Goal: Information Seeking & Learning: Learn about a topic

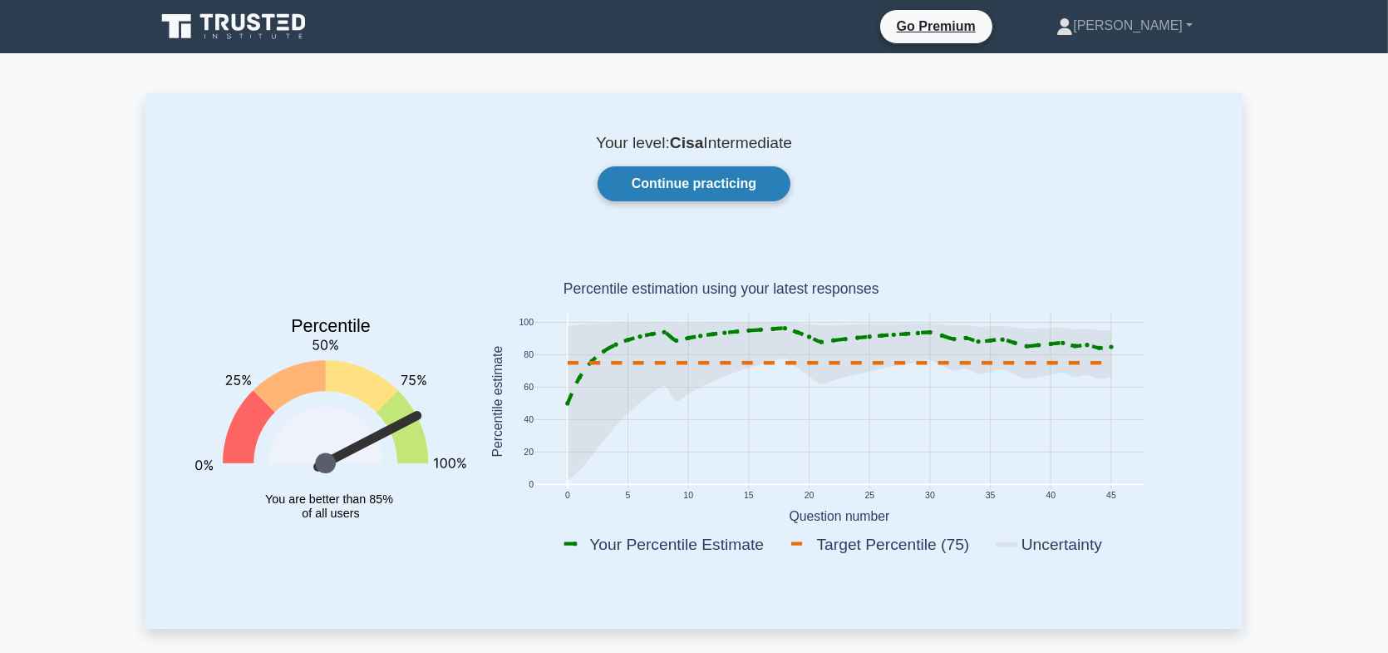
click at [736, 174] on link "Continue practicing" at bounding box center [694, 183] width 193 height 35
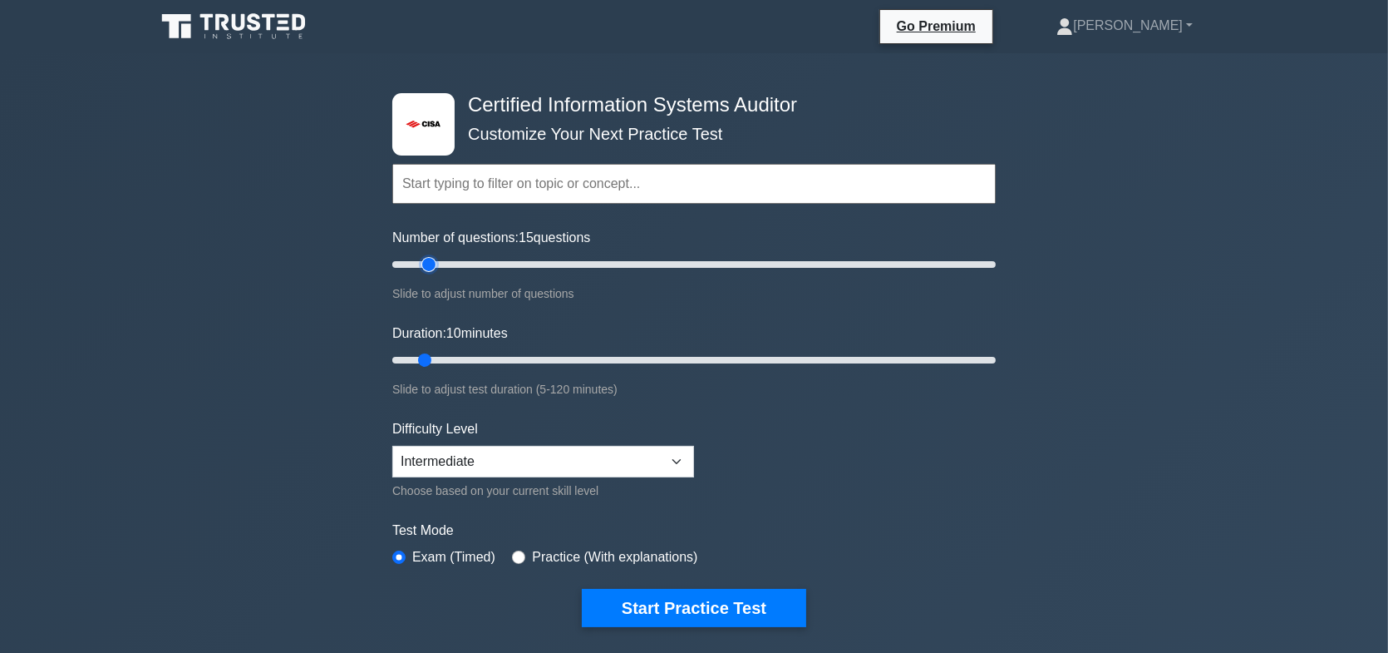
drag, startPoint x: 417, startPoint y: 265, endPoint x: 431, endPoint y: 266, distance: 13.3
type input "15"
click at [431, 266] on input "Number of questions: 15 questions" at bounding box center [694, 264] width 604 height 20
drag, startPoint x: 426, startPoint y: 357, endPoint x: 466, endPoint y: 359, distance: 39.9
type input "20"
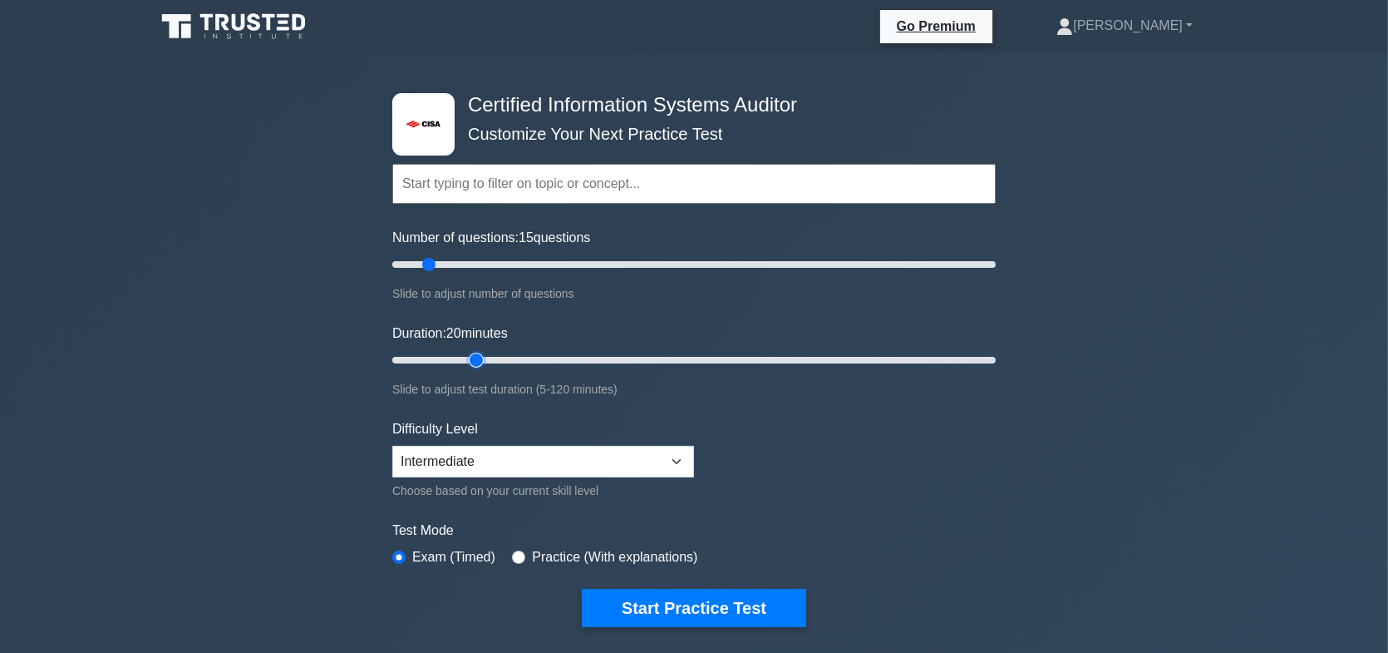
click at [466, 359] on input "Duration: 20 minutes" at bounding box center [694, 360] width 604 height 20
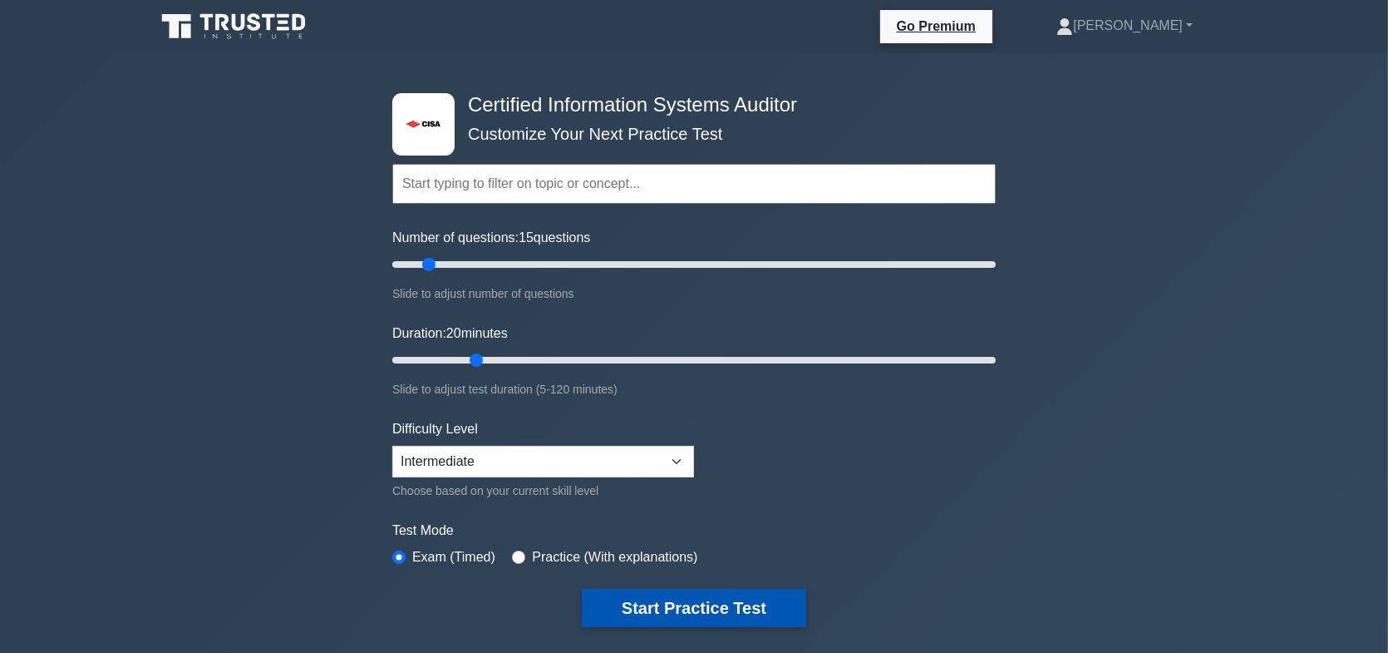
click at [680, 612] on button "Start Practice Test" at bounding box center [694, 608] width 224 height 38
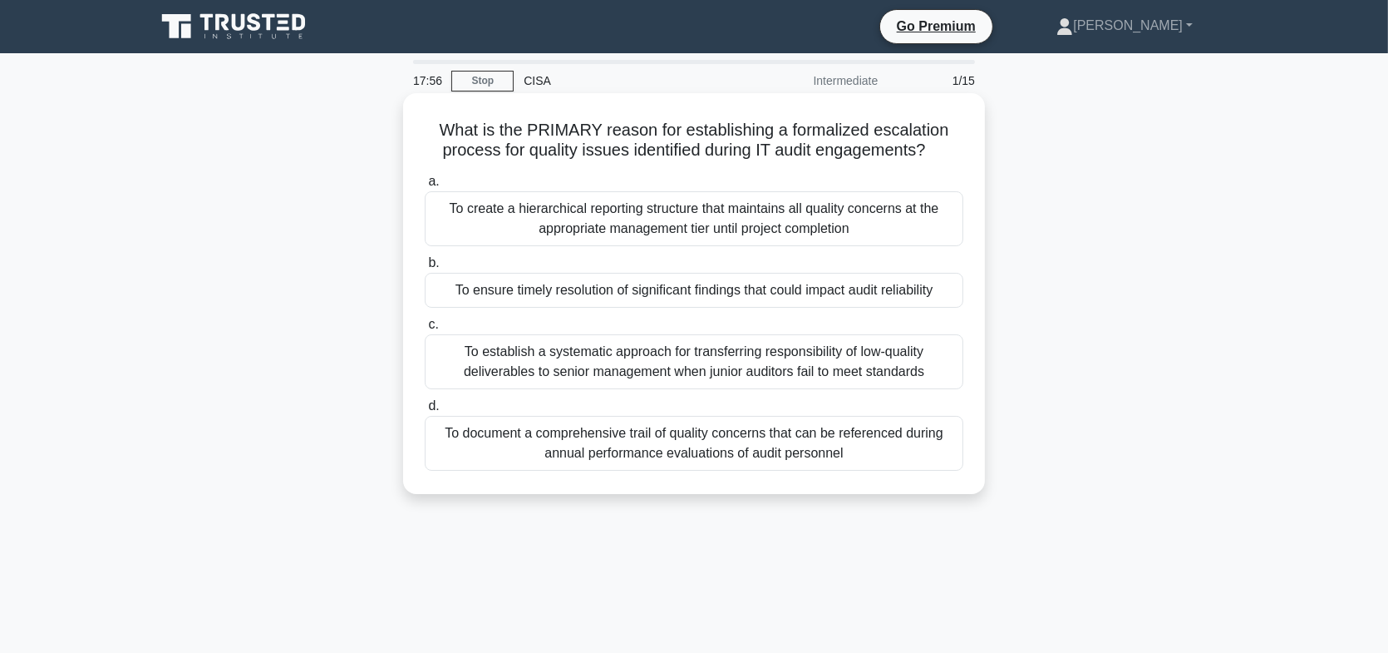
click at [707, 292] on div "To ensure timely resolution of significant findings that could impact audit rel…" at bounding box center [694, 290] width 539 height 35
click at [425, 269] on input "b. To ensure timely resolution of significant findings that could impact audit …" at bounding box center [425, 263] width 0 height 11
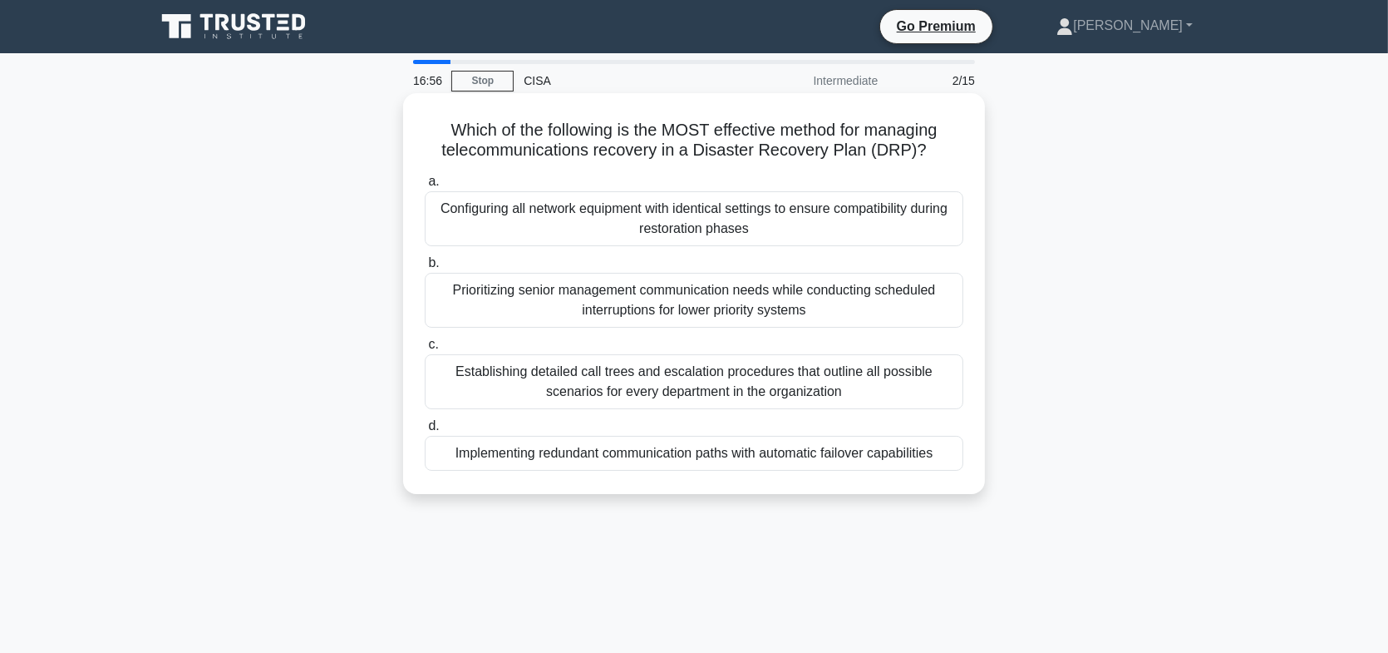
click at [707, 463] on div "Implementing redundant communication paths with automatic failover capabilities" at bounding box center [694, 453] width 539 height 35
click at [425, 431] on input "d. Implementing redundant communication paths with automatic failover capabilit…" at bounding box center [425, 426] width 0 height 11
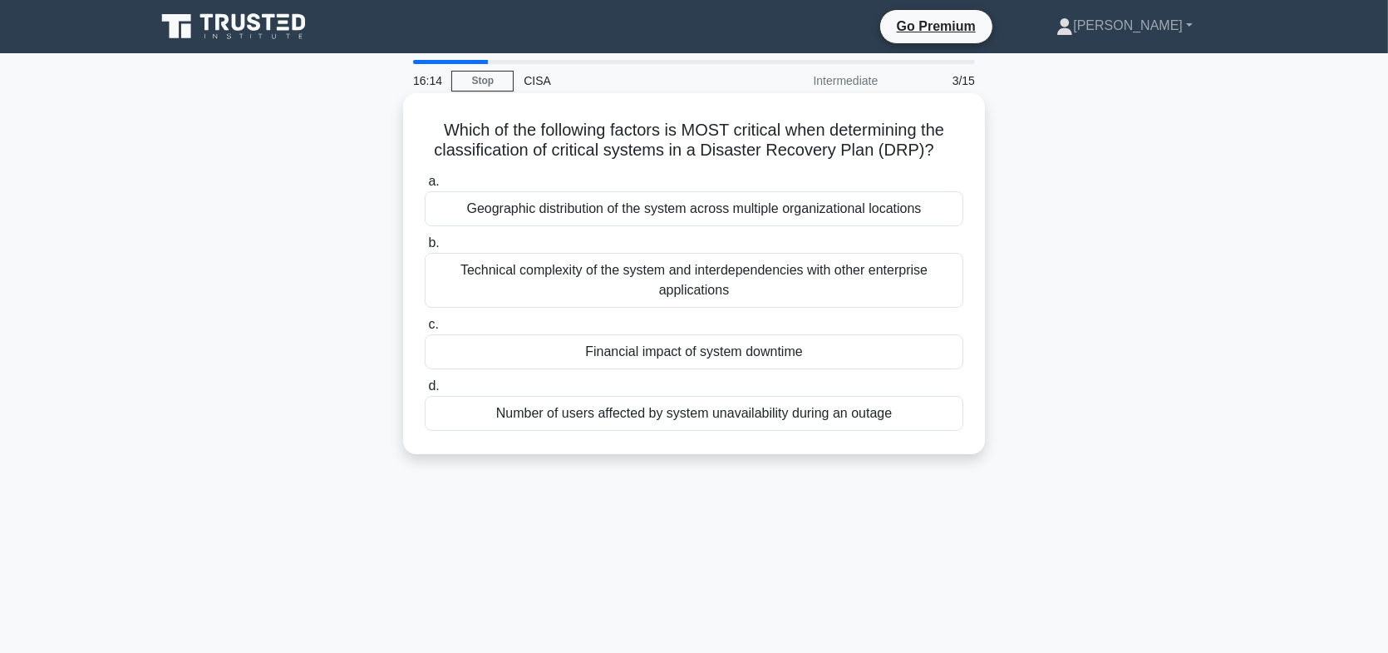
click at [822, 354] on div "Financial impact of system downtime" at bounding box center [694, 351] width 539 height 35
click at [425, 330] on input "c. Financial impact of system downtime" at bounding box center [425, 324] width 0 height 11
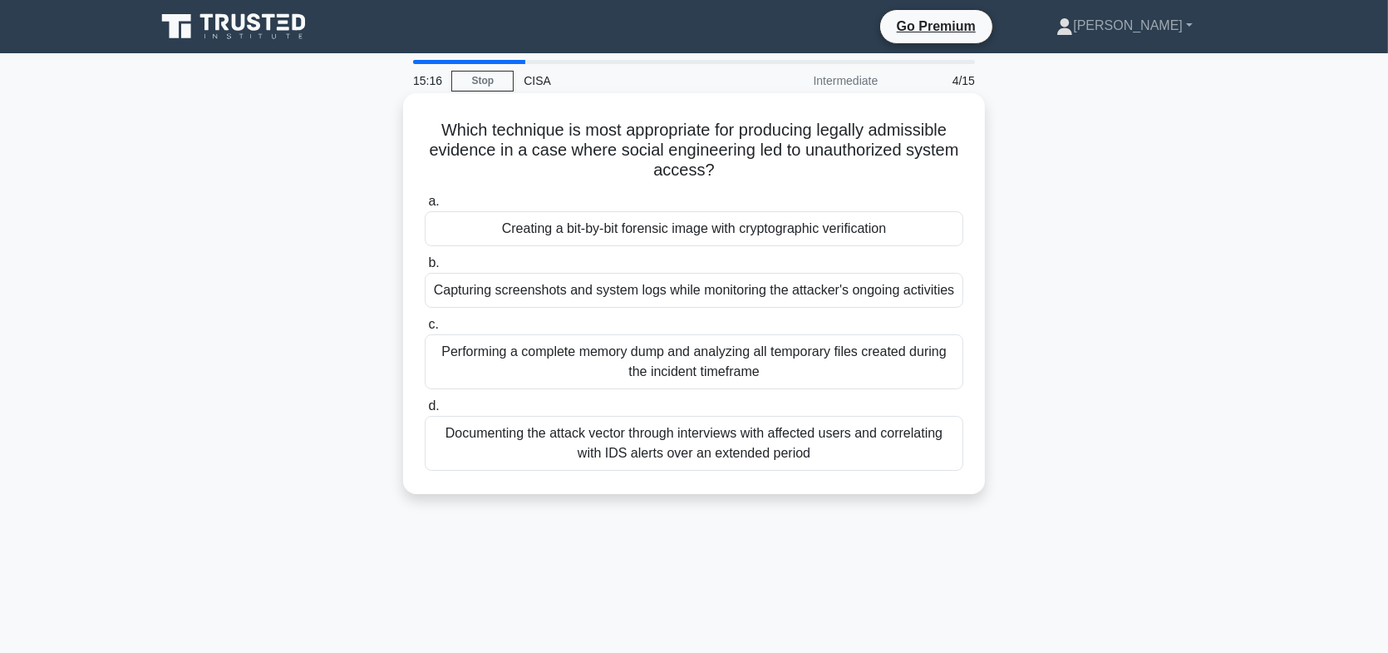
click at [701, 232] on div "Creating a bit-by-bit forensic image with cryptographic verification" at bounding box center [694, 228] width 539 height 35
click at [425, 207] on input "a. Creating a bit-by-bit forensic image with cryptographic verification" at bounding box center [425, 201] width 0 height 11
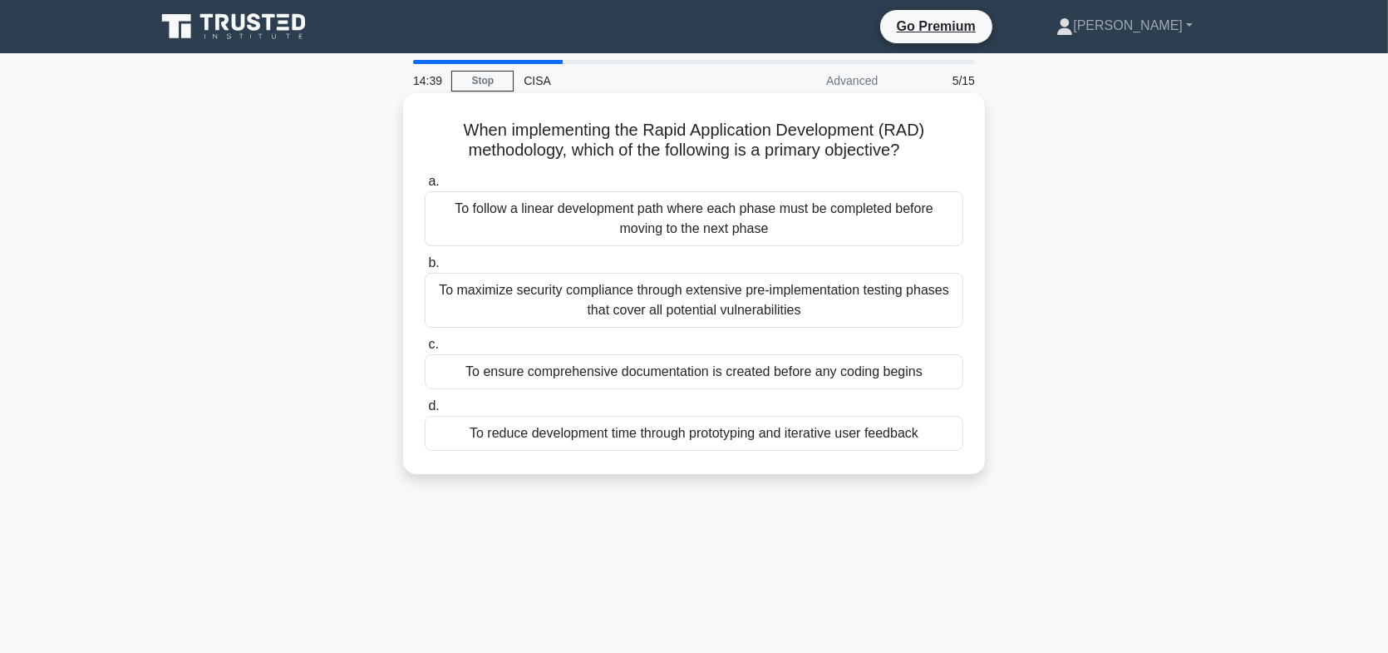
click at [879, 436] on div "To reduce development time through prototyping and iterative user feedback" at bounding box center [694, 433] width 539 height 35
click at [425, 412] on input "d. To reduce development time through prototyping and iterative user feedback" at bounding box center [425, 406] width 0 height 11
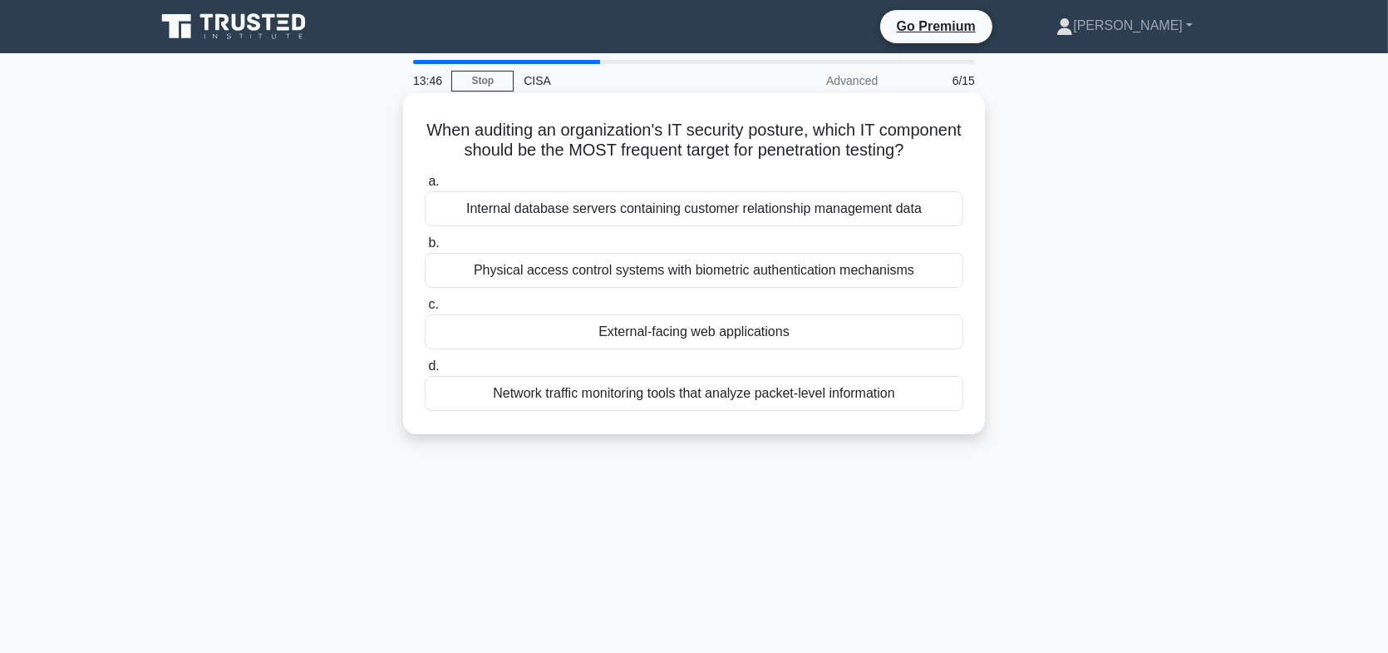
click at [742, 226] on div "Internal database servers containing customer relationship management data" at bounding box center [694, 208] width 539 height 35
click at [425, 187] on input "a. Internal database servers containing customer relationship management data" at bounding box center [425, 181] width 0 height 11
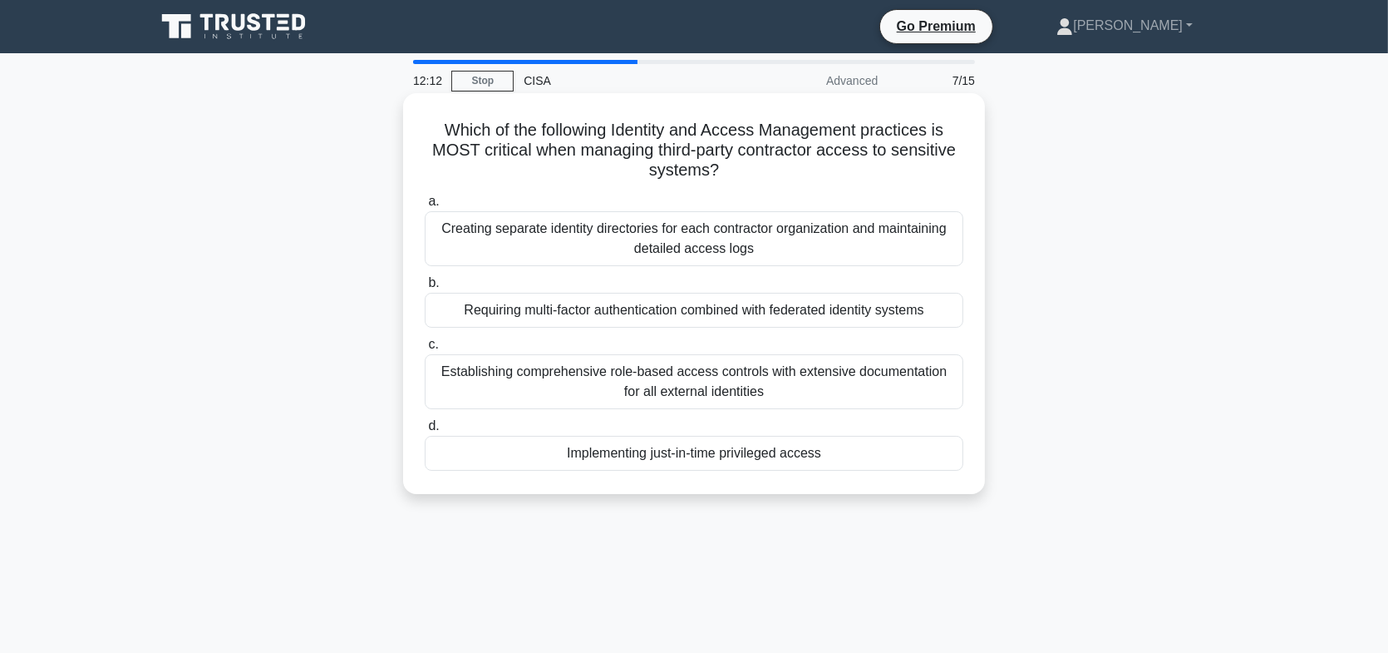
click at [677, 318] on div "Requiring multi-factor authentication combined with federated identity systems" at bounding box center [694, 310] width 539 height 35
click at [425, 288] on input "b. Requiring multi-factor authentication combined with federated identity syste…" at bounding box center [425, 283] width 0 height 11
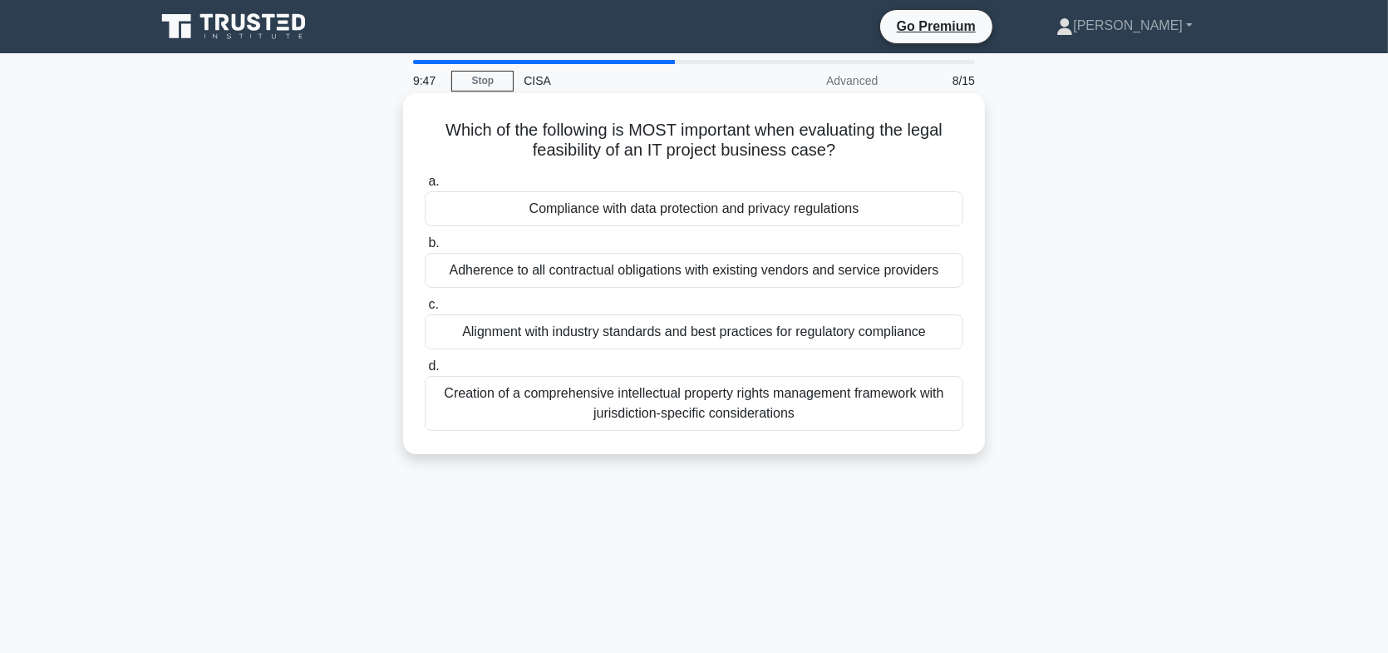
click at [710, 209] on div "Compliance with data protection and privacy regulations" at bounding box center [694, 208] width 539 height 35
click at [425, 187] on input "a. Compliance with data protection and privacy regulations" at bounding box center [425, 181] width 0 height 11
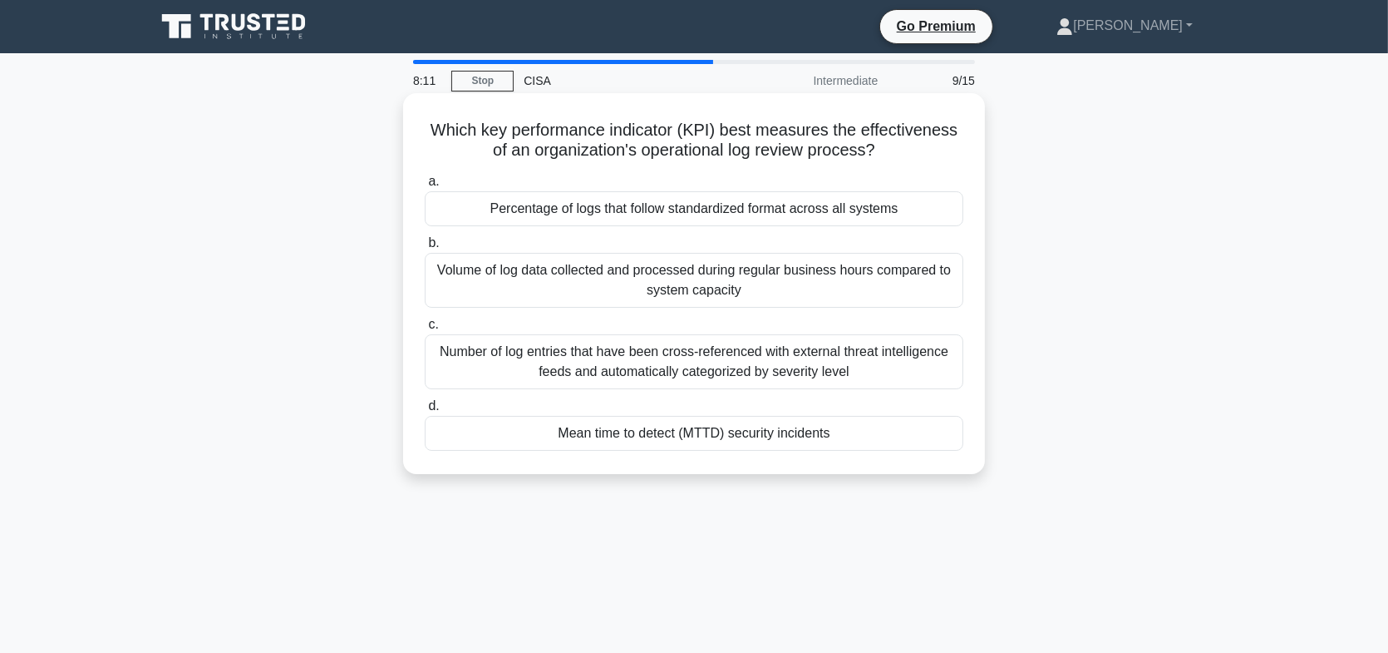
click at [688, 437] on div "Mean time to detect (MTTD) security incidents" at bounding box center [694, 433] width 539 height 35
click at [425, 412] on input "d. Mean time to detect (MTTD) security incidents" at bounding box center [425, 406] width 0 height 11
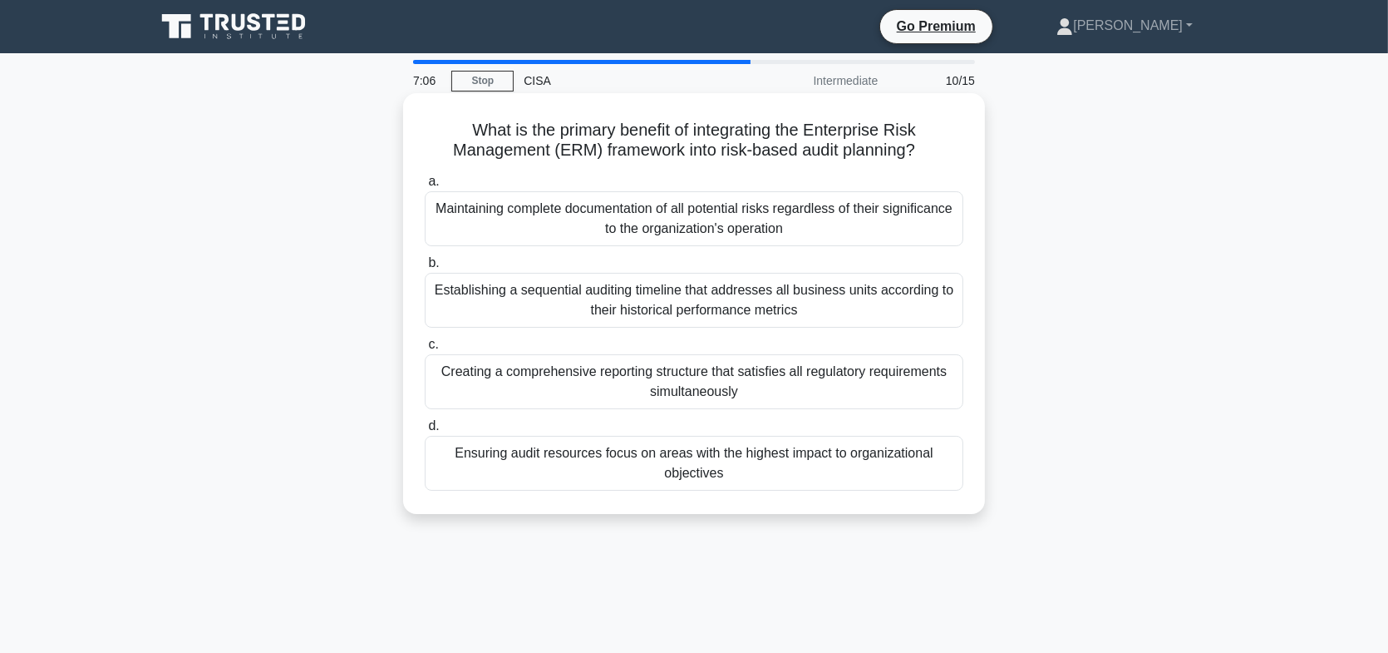
click at [826, 472] on div "Ensuring audit resources focus on areas with the highest impact to organization…" at bounding box center [694, 463] width 539 height 55
click at [425, 431] on input "d. Ensuring audit resources focus on areas with the highest impact to organizat…" at bounding box center [425, 426] width 0 height 11
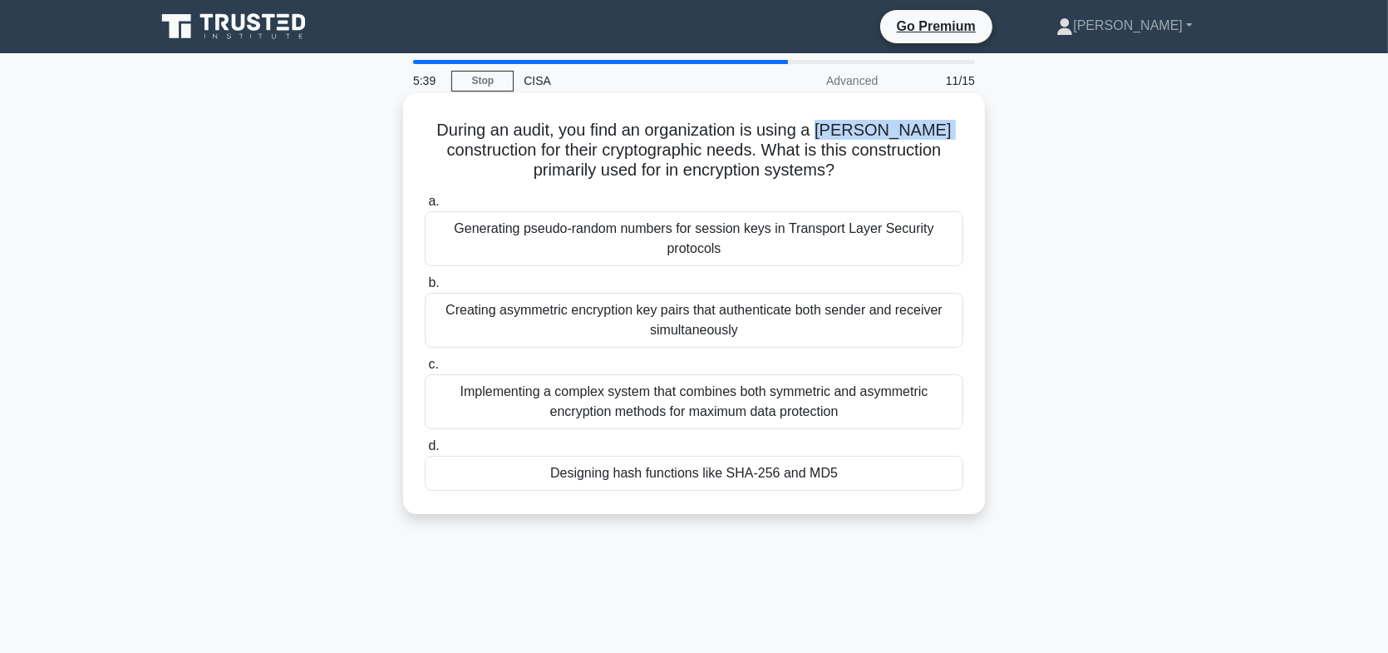
drag, startPoint x: 829, startPoint y: 126, endPoint x: 949, endPoint y: 129, distance: 120.6
click at [949, 129] on h5 "During an audit, you find an organization is using a Merkle-Damgård constructio…" at bounding box center [694, 151] width 542 height 62
copy h5 "Merkle-Damgård"
click at [643, 477] on div "Designing hash functions like SHA-256 and MD5" at bounding box center [694, 473] width 539 height 35
click at [425, 451] on input "d. Designing hash functions like SHA-256 and MD5" at bounding box center [425, 446] width 0 height 11
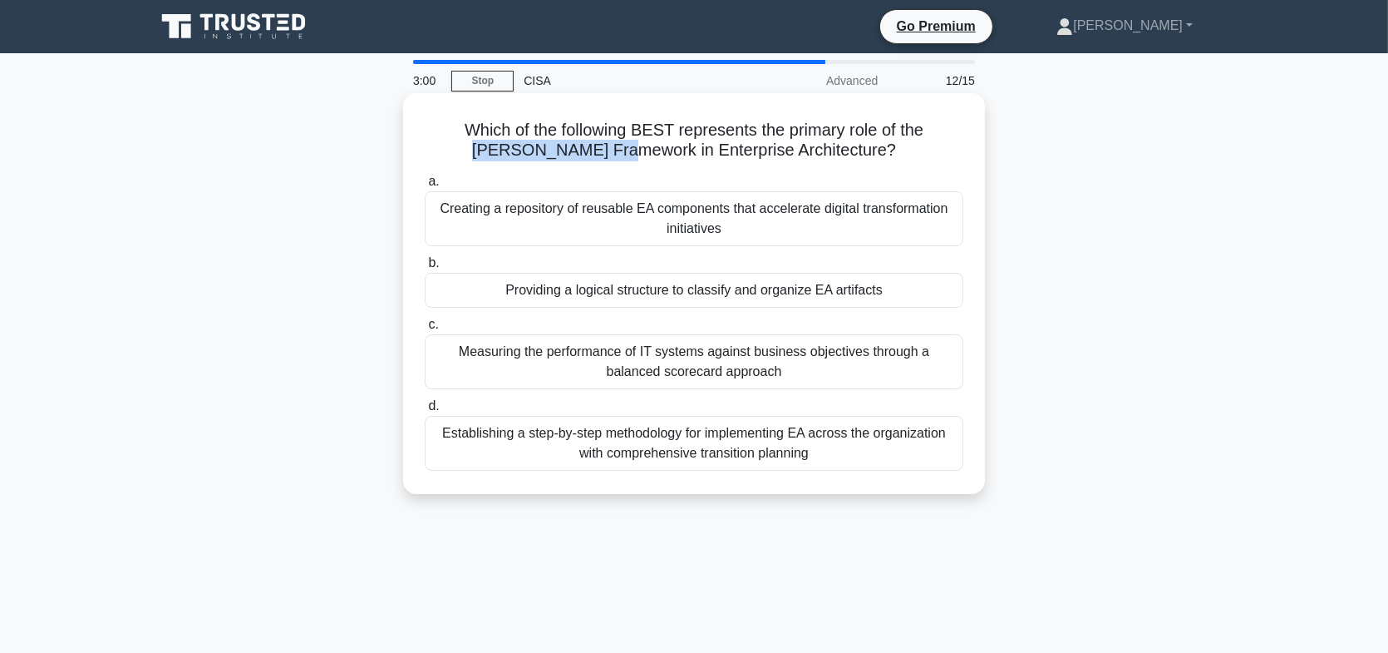
drag, startPoint x: 502, startPoint y: 152, endPoint x: 658, endPoint y: 155, distance: 156.3
click at [658, 155] on h5 "Which of the following BEST represents the primary role of the Zachman Framewor…" at bounding box center [694, 141] width 542 height 42
copy h5 "Zachman Framework"
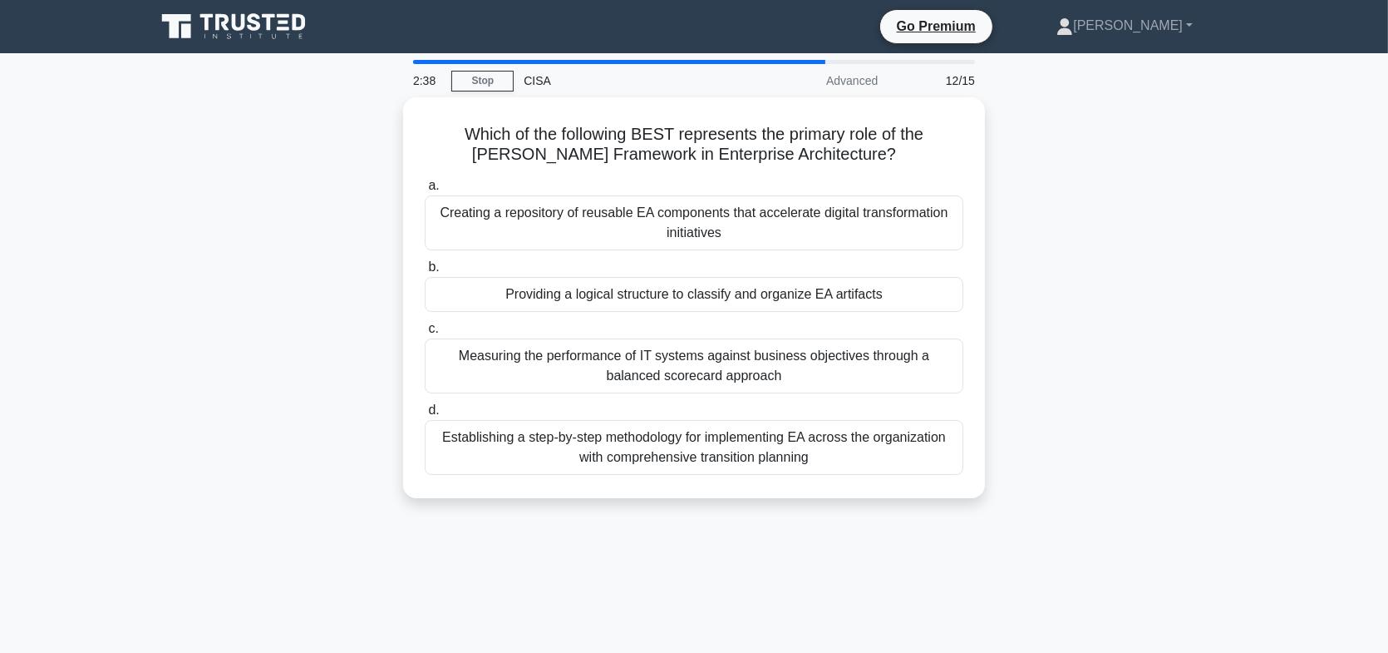
click at [1117, 293] on div "Which of the following BEST represents the primary role of the Zachman Framewor…" at bounding box center [693, 307] width 1097 height 421
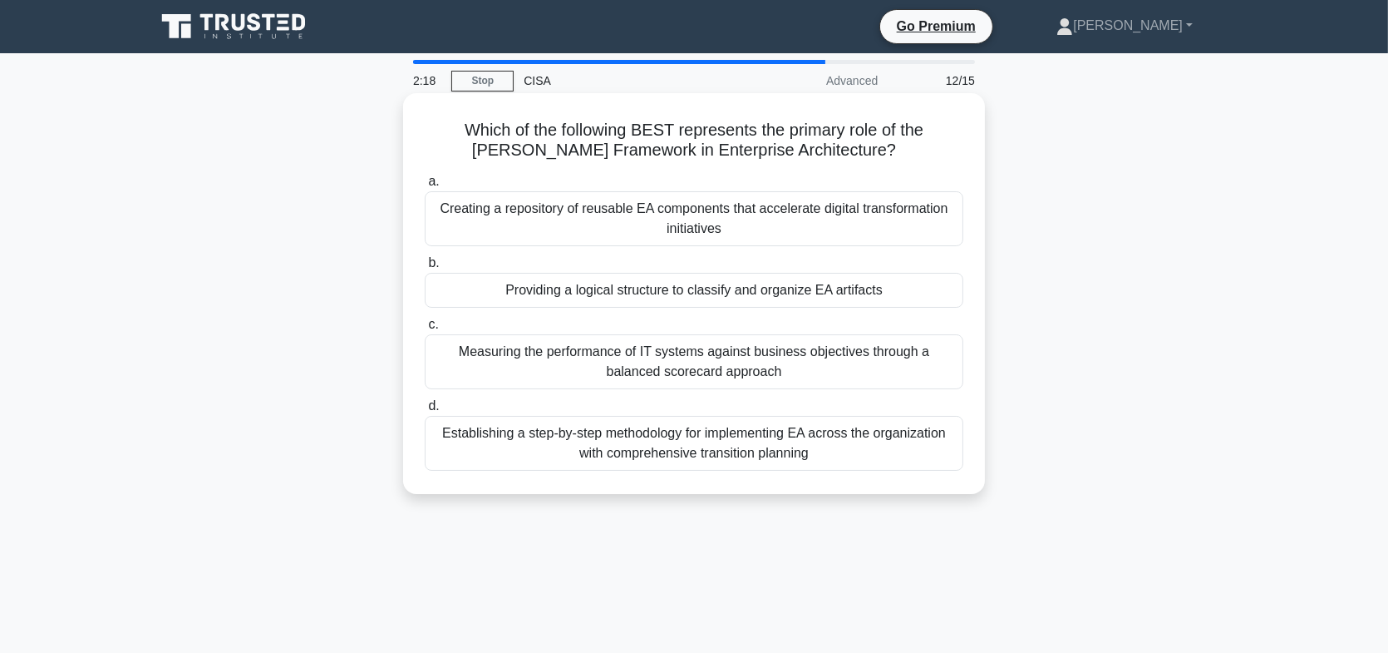
click at [611, 439] on div "Establishing a step-by-step methodology for implementing EA across the organiza…" at bounding box center [694, 443] width 539 height 55
click at [425, 412] on input "d. Establishing a step-by-step methodology for implementing EA across the organ…" at bounding box center [425, 406] width 0 height 11
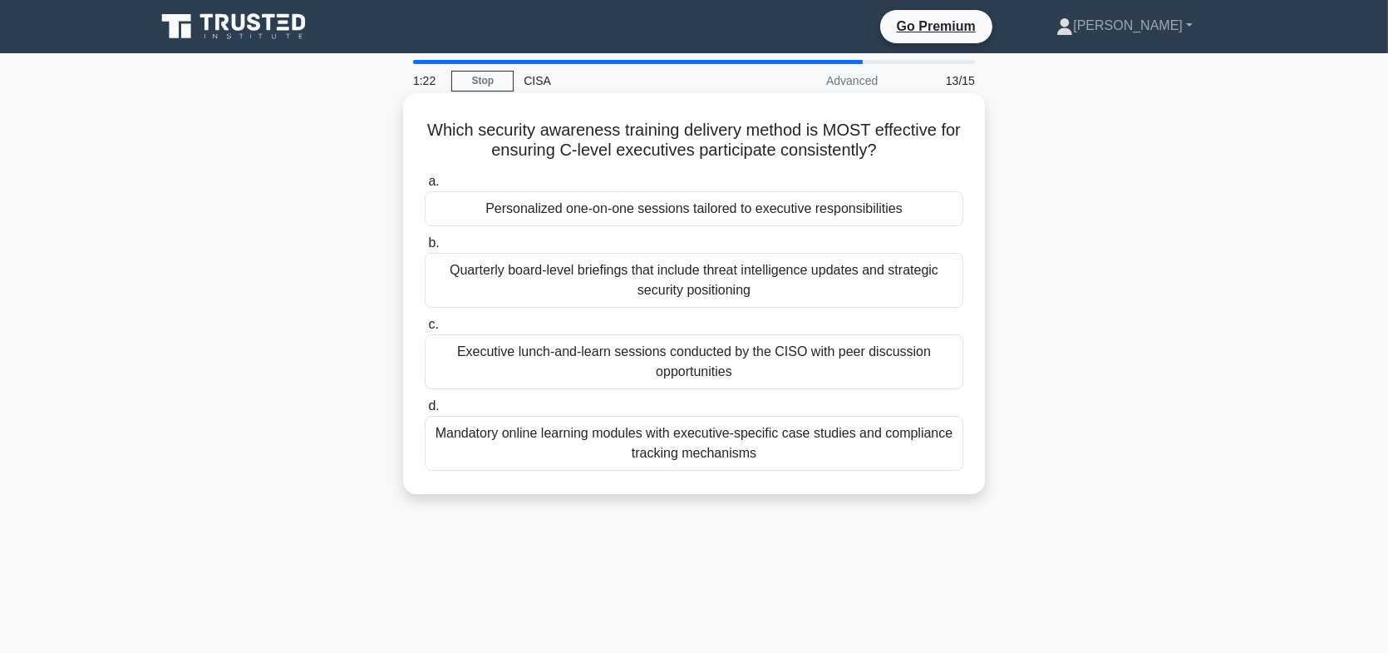
click at [651, 373] on div "Executive lunch-and-learn sessions conducted by the CISO with peer discussion o…" at bounding box center [694, 361] width 539 height 55
click at [425, 330] on input "c. Executive lunch-and-learn sessions conducted by the CISO with peer discussio…" at bounding box center [425, 324] width 0 height 11
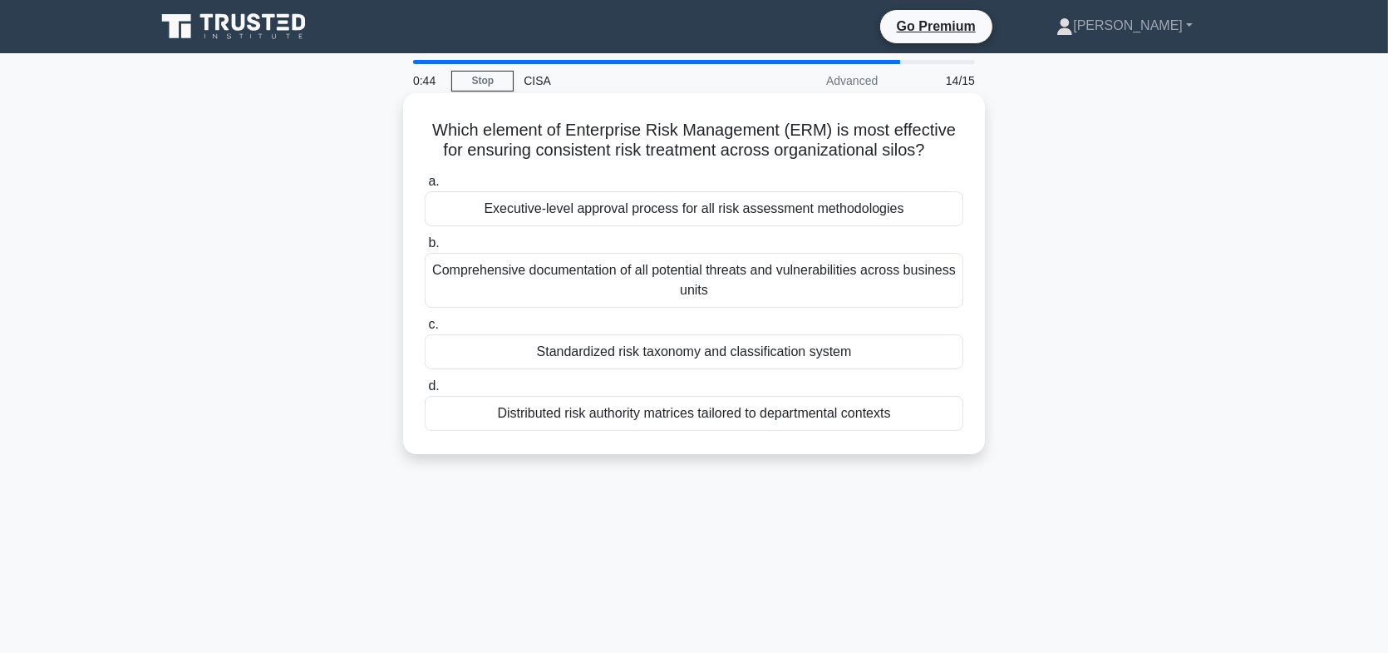
click at [724, 357] on div "Standardized risk taxonomy and classification system" at bounding box center [694, 351] width 539 height 35
click at [425, 330] on input "c. Standardized risk taxonomy and classification system" at bounding box center [425, 324] width 0 height 11
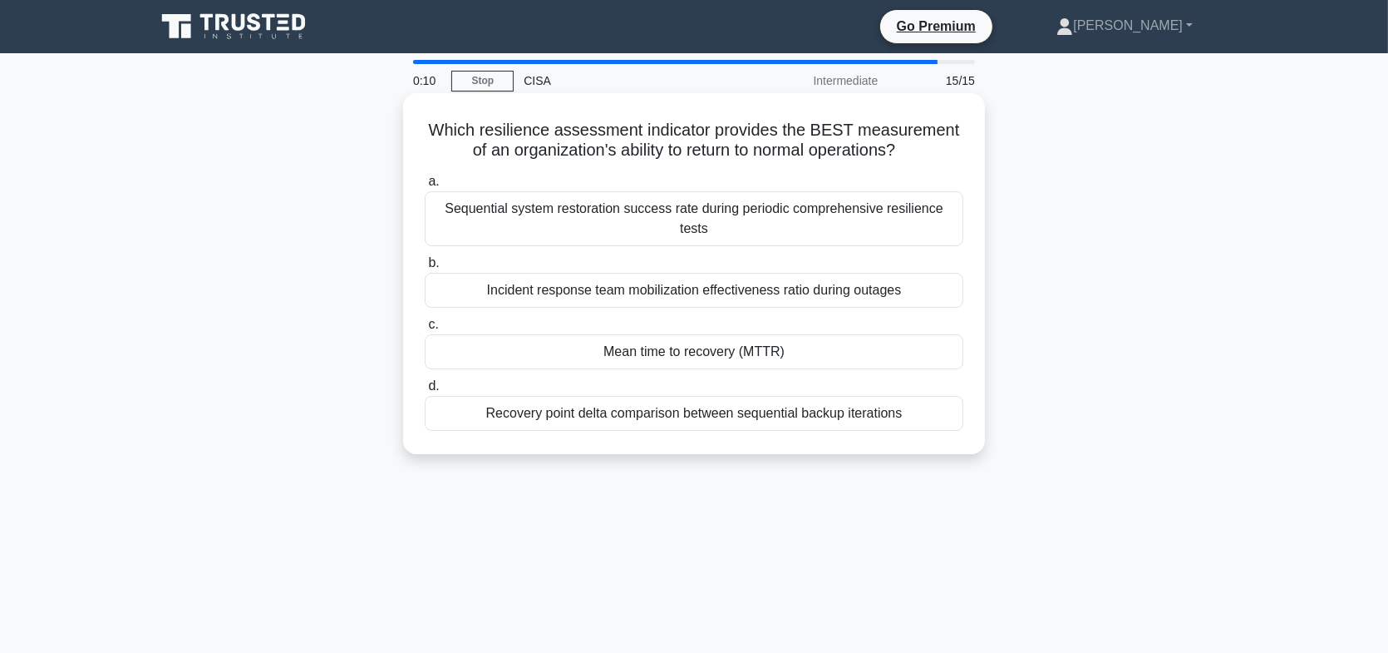
click at [760, 334] on div "Mean time to recovery (MTTR)" at bounding box center [694, 351] width 539 height 35
click at [425, 330] on input "c. Mean time to recovery (MTTR)" at bounding box center [425, 324] width 0 height 11
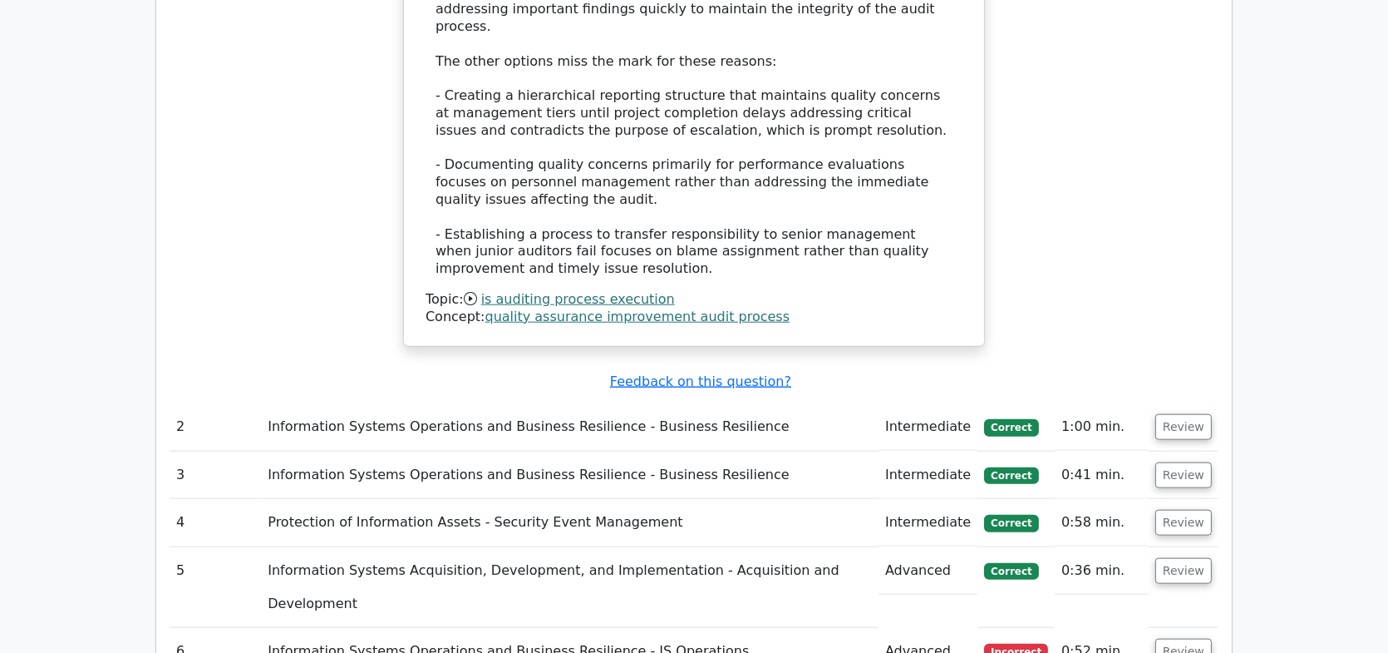
scroll to position [2161, 0]
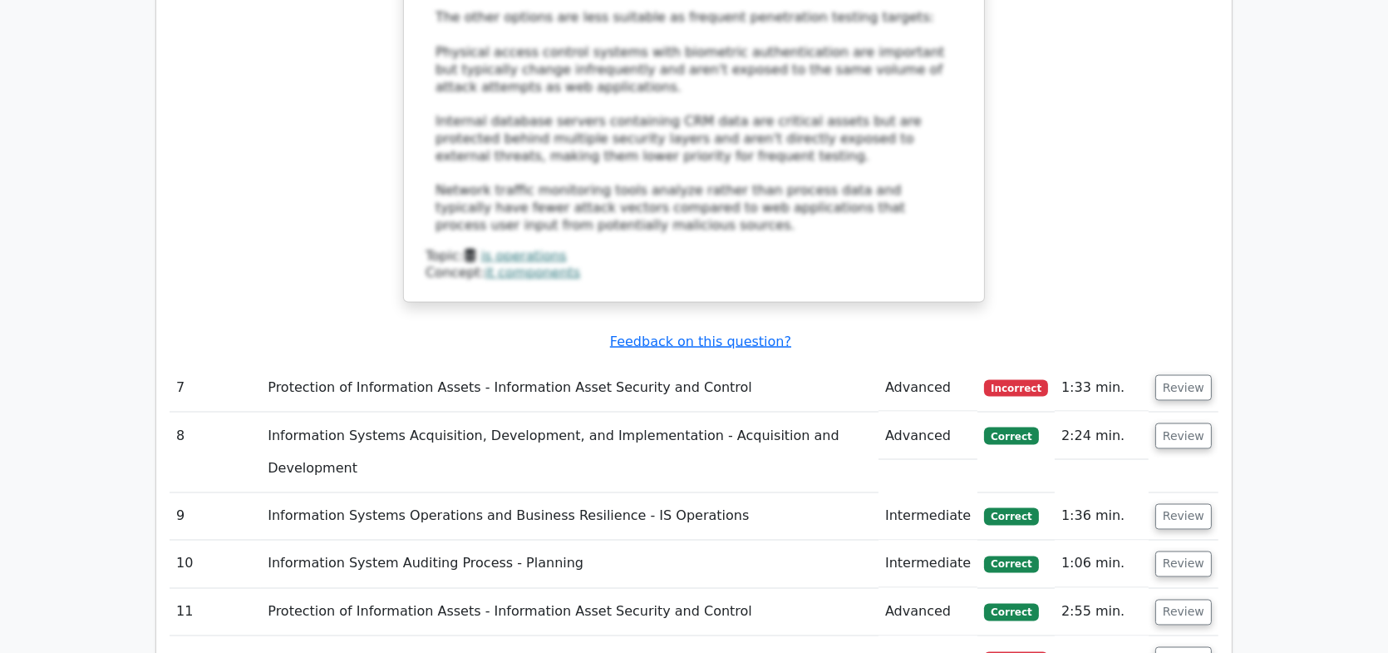
scroll to position [3492, 0]
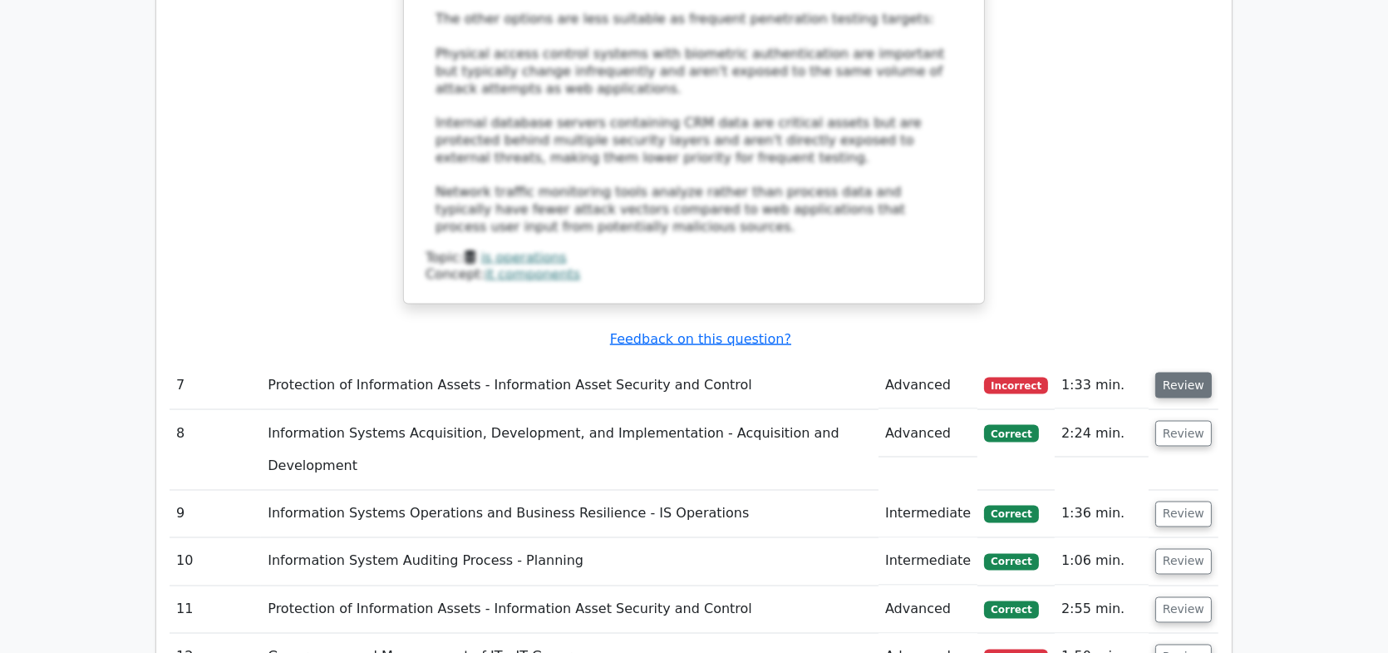
click at [1164, 372] on button "Review" at bounding box center [1184, 385] width 57 height 26
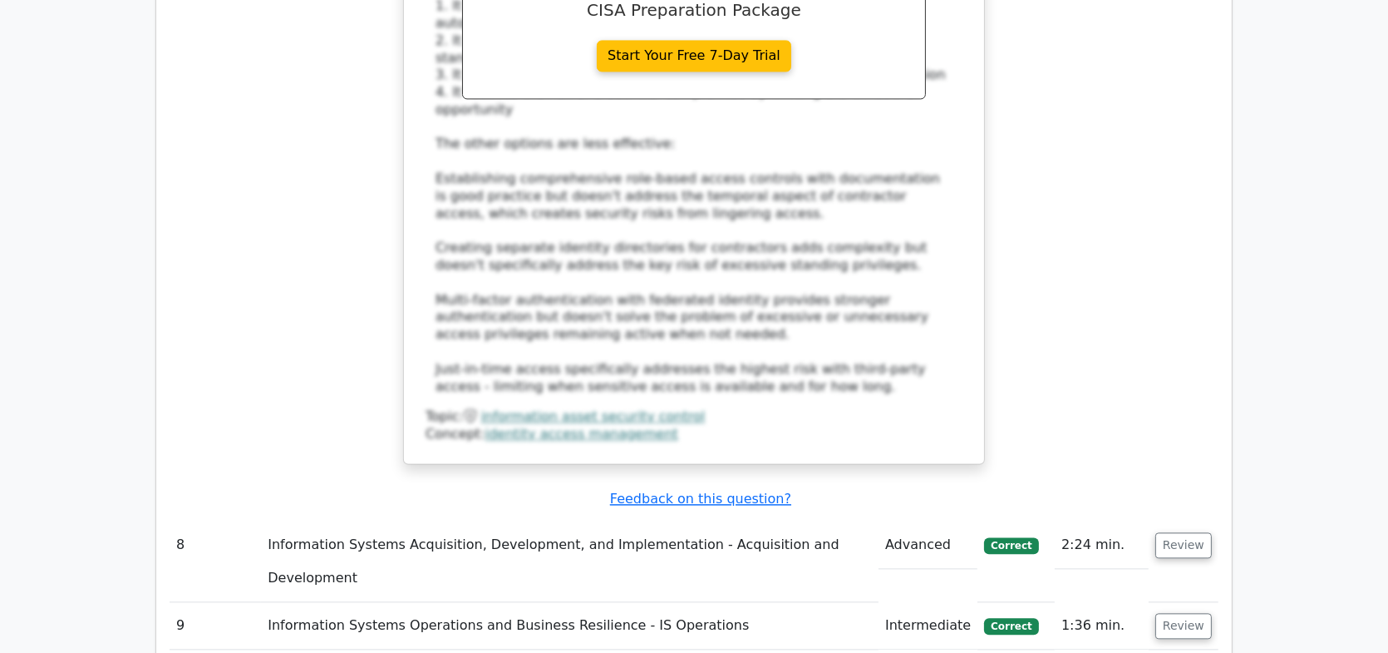
scroll to position [4406, 0]
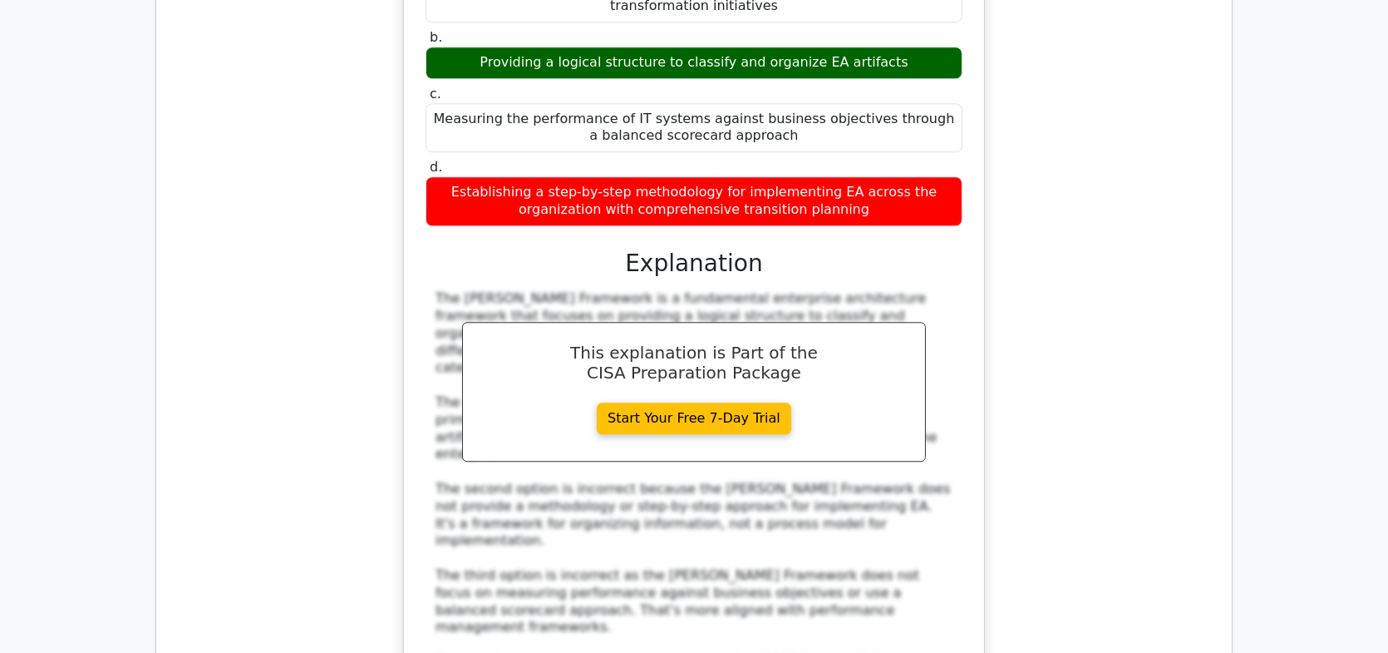
scroll to position [5321, 0]
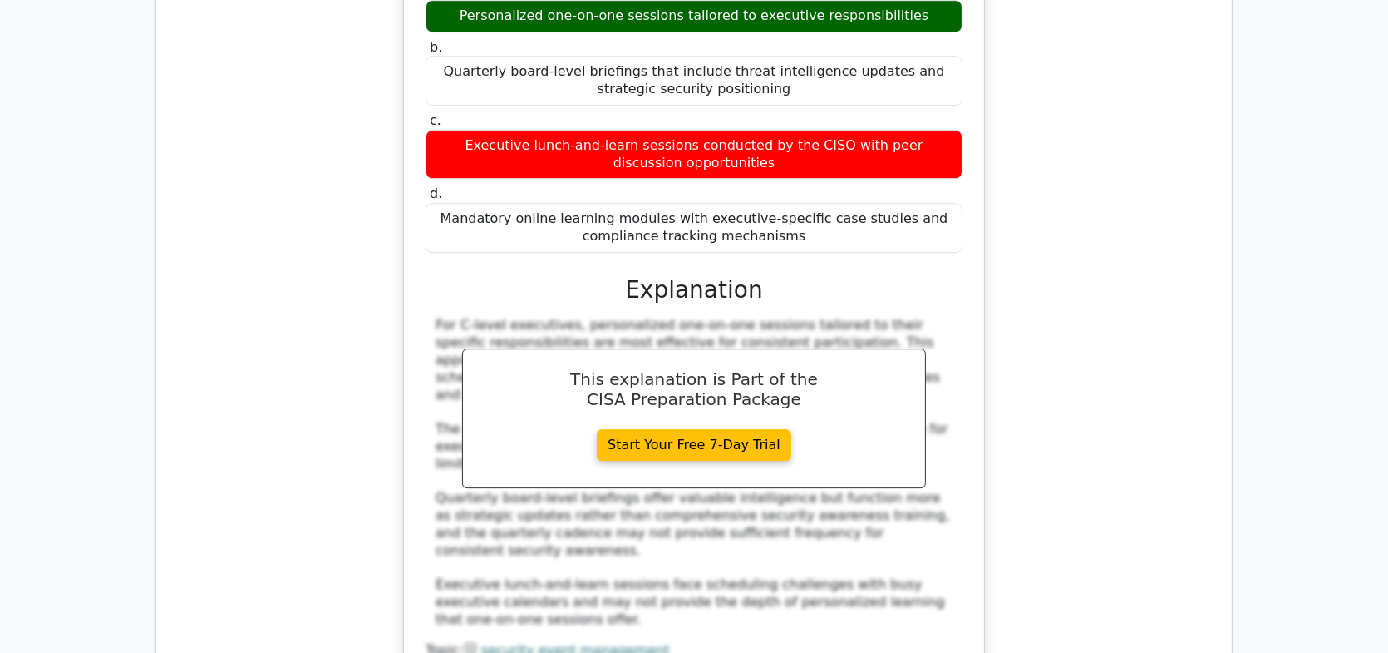
scroll to position [6203, 0]
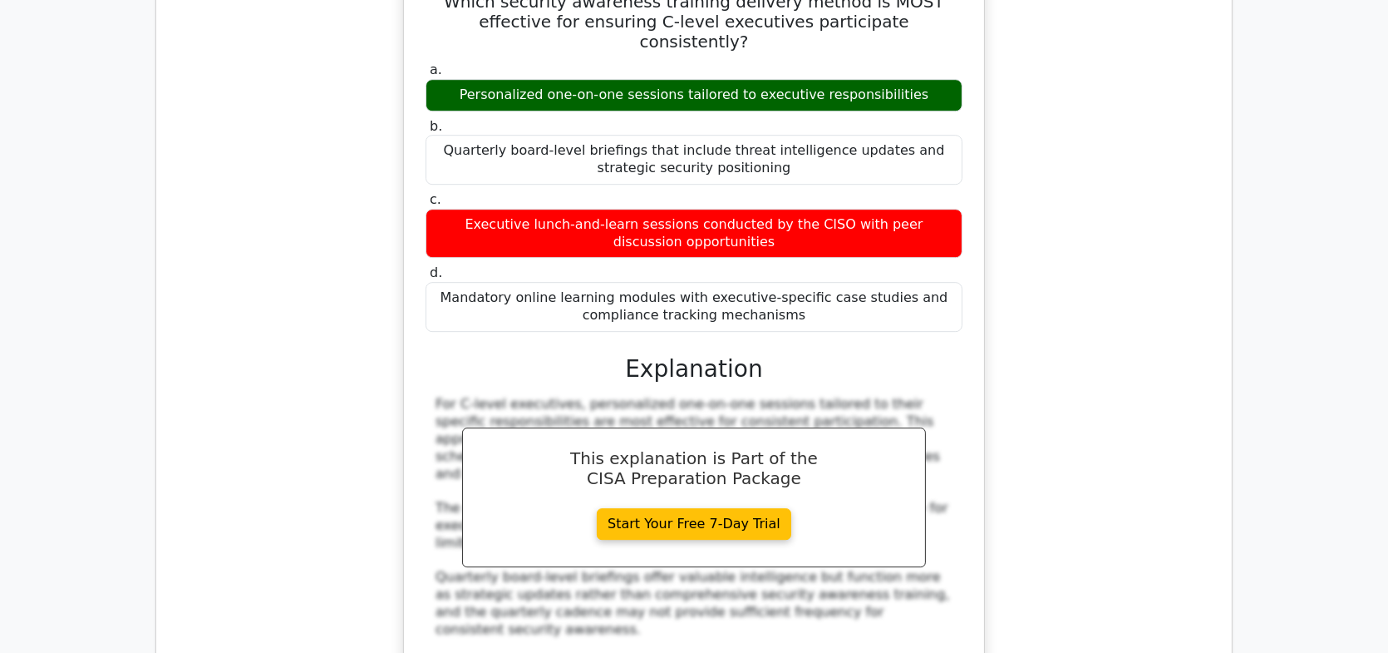
drag, startPoint x: 1021, startPoint y: 198, endPoint x: 1037, endPoint y: 193, distance: 16.6
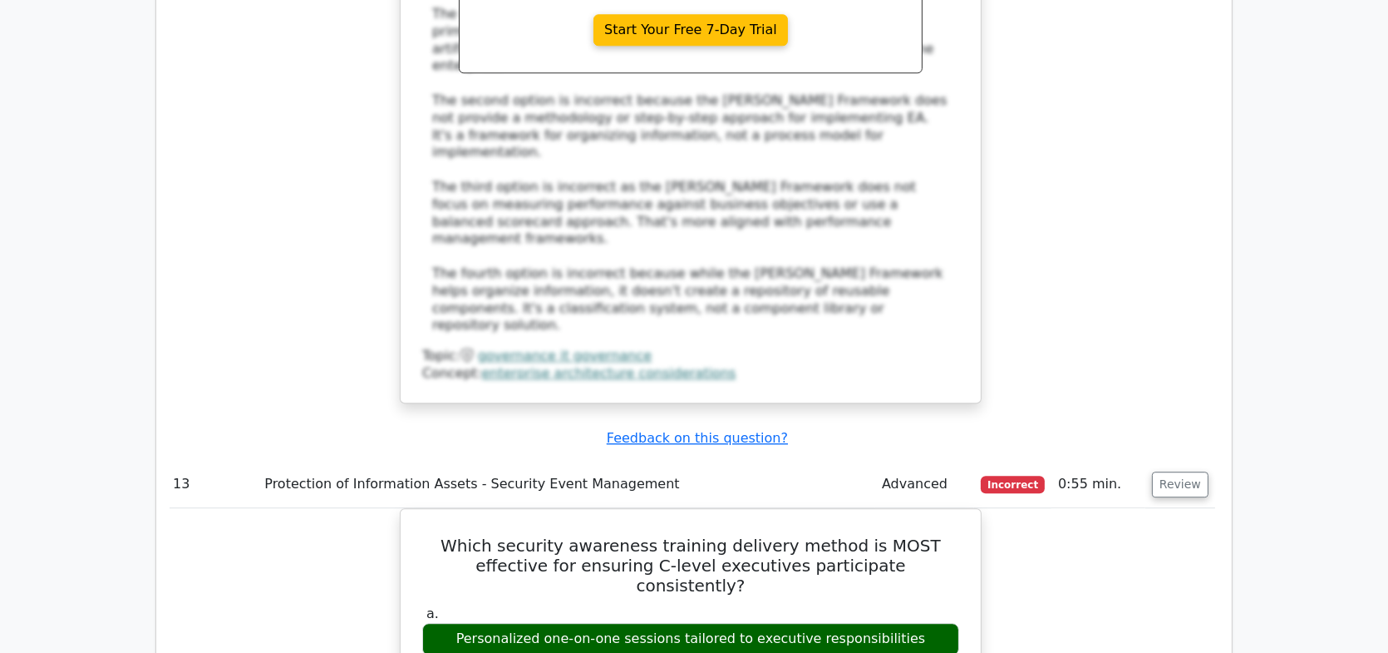
scroll to position [5705, 0]
